Goal: Task Accomplishment & Management: Manage account settings

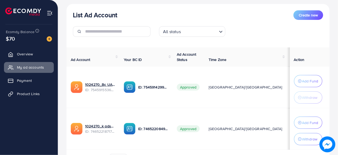
scroll to position [62, 0]
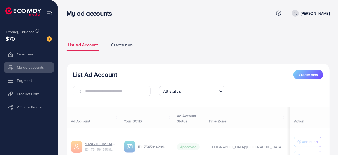
scroll to position [50, 0]
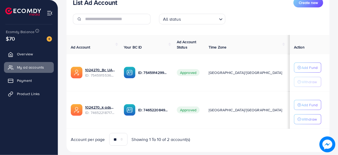
scroll to position [75, 0]
